Goal: Transaction & Acquisition: Subscribe to service/newsletter

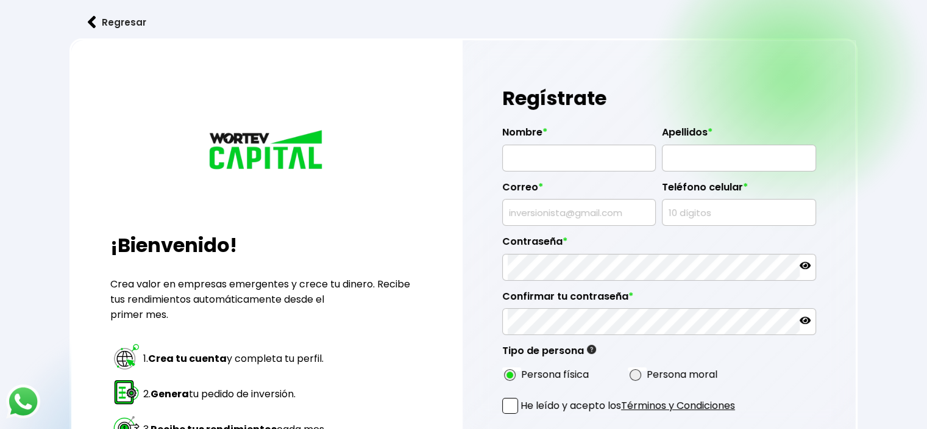
click at [124, 23] on button "Regresar" at bounding box center [117, 22] width 95 height 32
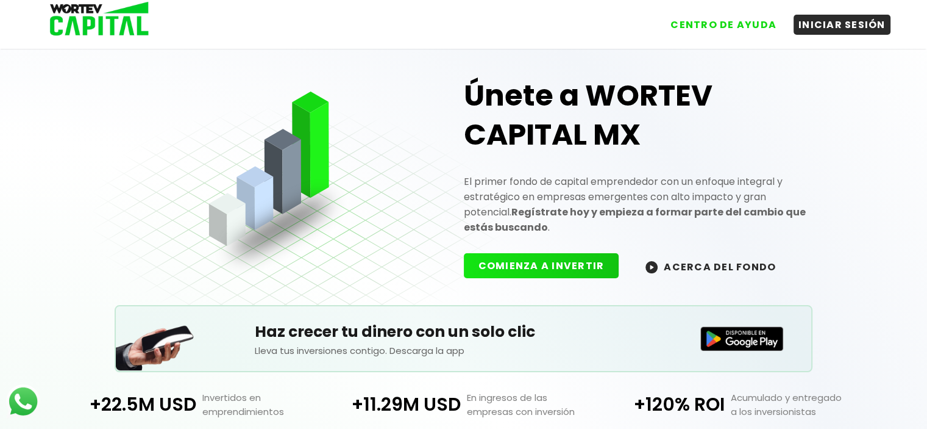
click at [98, 19] on img at bounding box center [95, 20] width 116 height 40
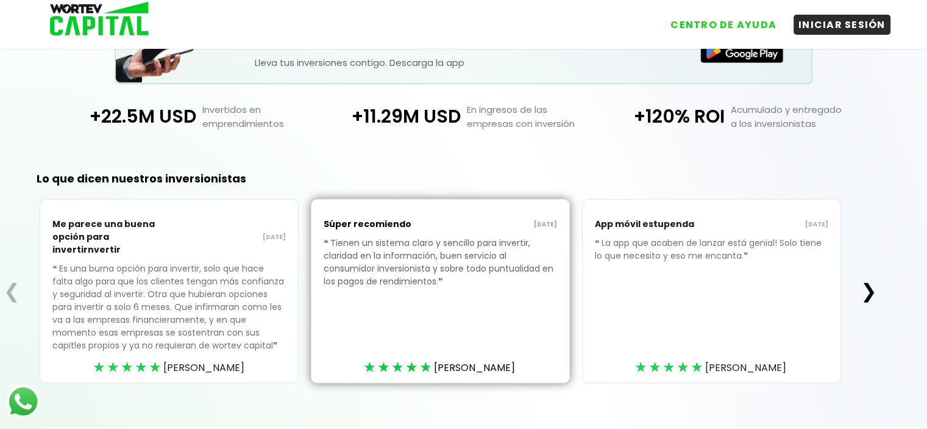
click at [865, 284] on button "❯" at bounding box center [869, 291] width 24 height 24
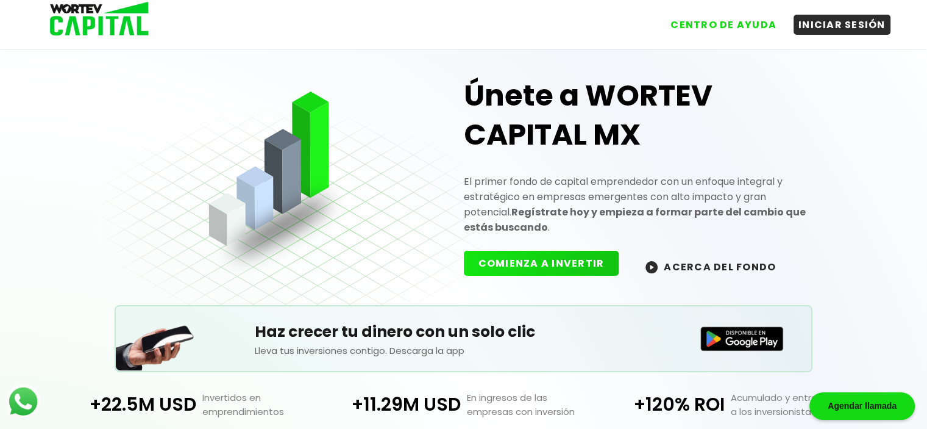
click at [547, 258] on button "COMIENZA A INVERTIR" at bounding box center [541, 263] width 155 height 25
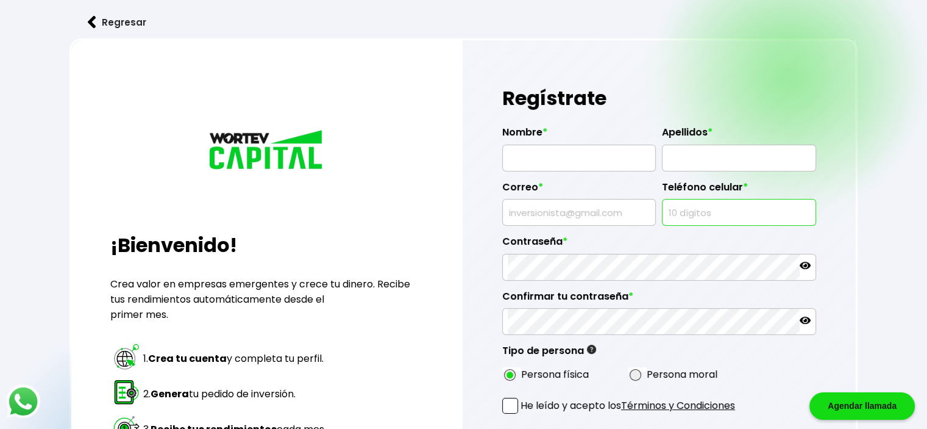
click at [724, 213] on input "text" at bounding box center [739, 212] width 143 height 26
click at [719, 210] on input "text" at bounding box center [739, 212] width 143 height 26
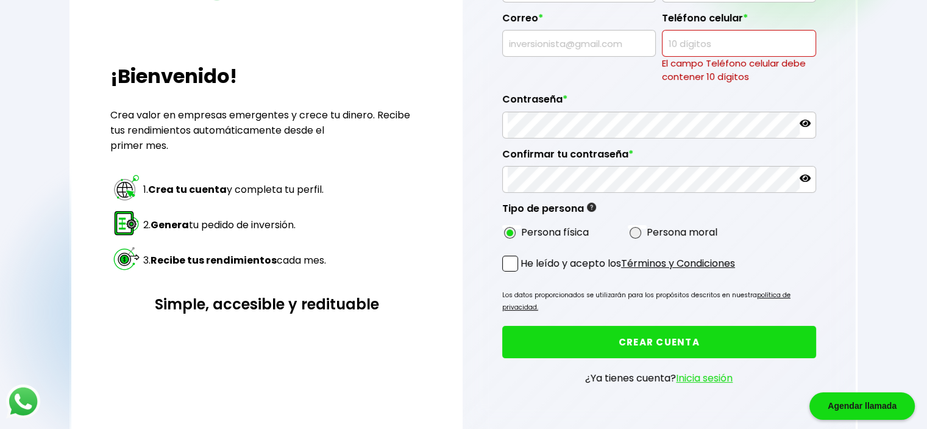
scroll to position [183, 0]
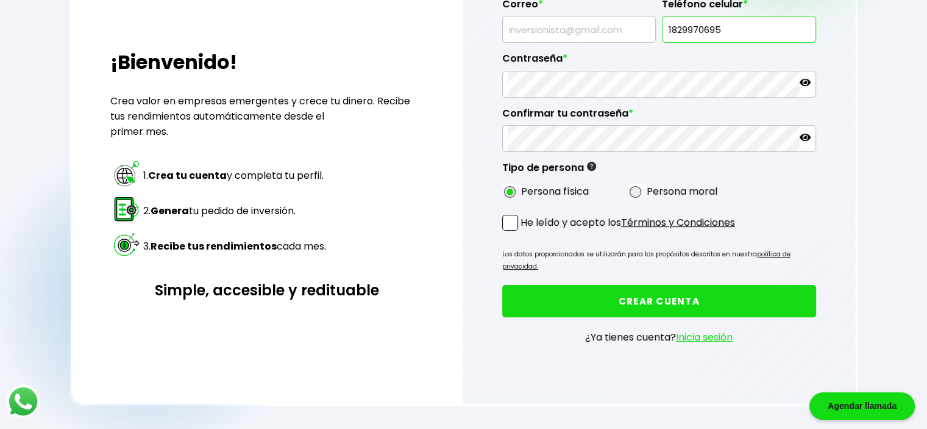
type input "1829970695"
click at [890, 42] on div "Regresar ¡Bienvenido! Crea valor en empresas emergentes y crece tu dinero. Reci…" at bounding box center [463, 120] width 927 height 607
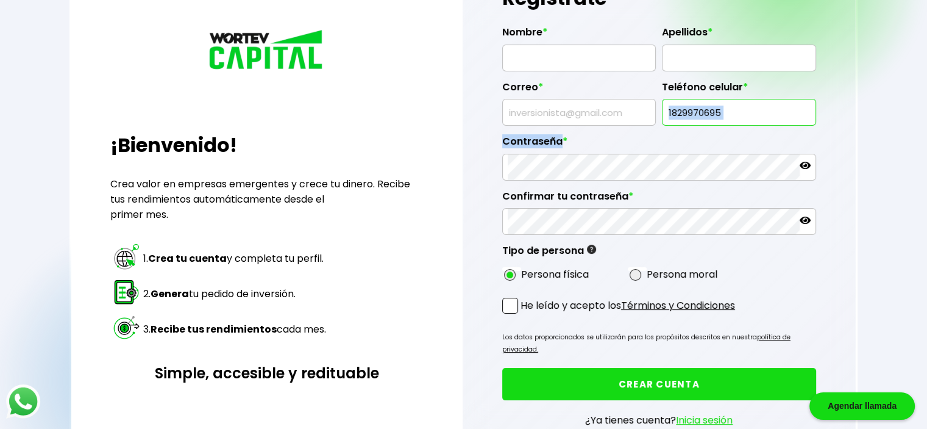
scroll to position [0, 0]
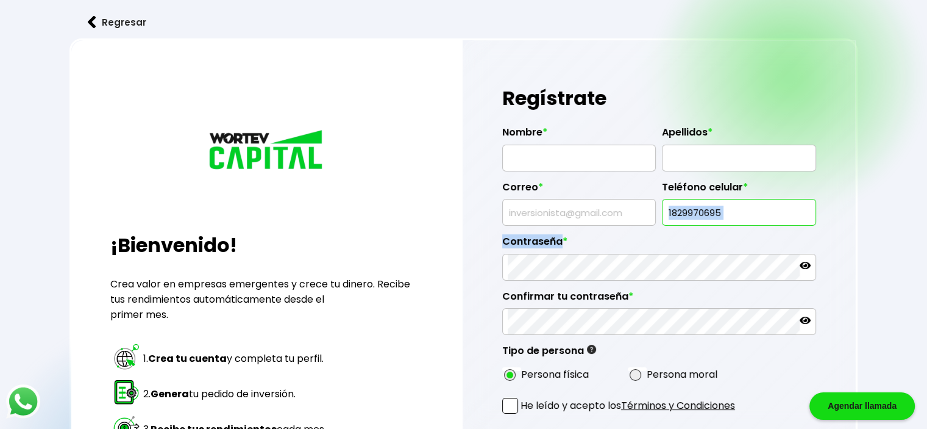
click at [105, 23] on button "Regresar" at bounding box center [117, 22] width 95 height 32
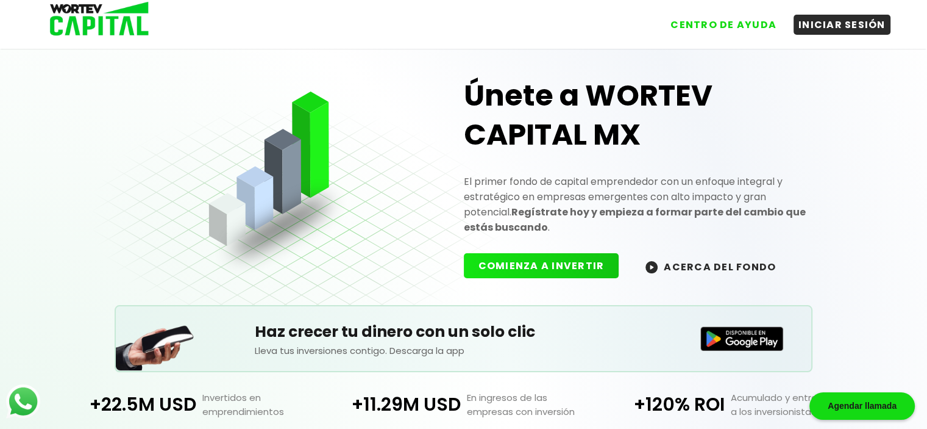
scroll to position [22, 0]
